Goal: Find specific page/section: Find specific page/section

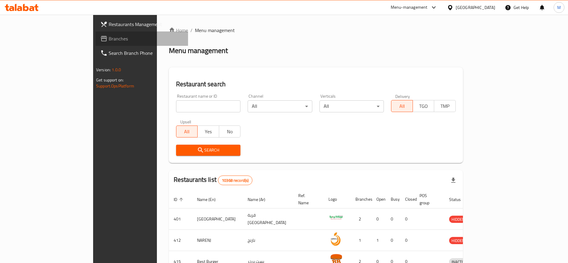
click at [109, 42] on span "Branches" at bounding box center [146, 38] width 74 height 7
click at [180, 112] on div "Restaurant name or ID Restaurant name or ID" at bounding box center [208, 102] width 72 height 25
click at [181, 111] on input "search" at bounding box center [208, 106] width 65 height 12
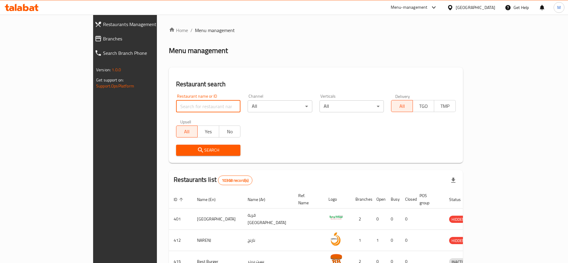
type input "crema's"
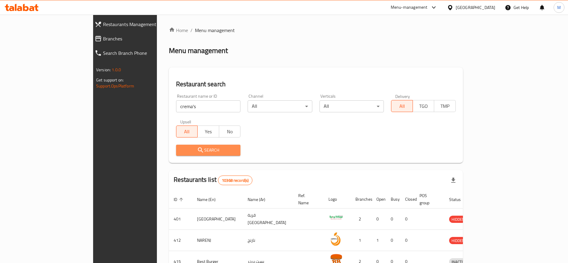
click at [200, 151] on span "Search" at bounding box center [208, 149] width 55 height 7
